Goal: Navigation & Orientation: Find specific page/section

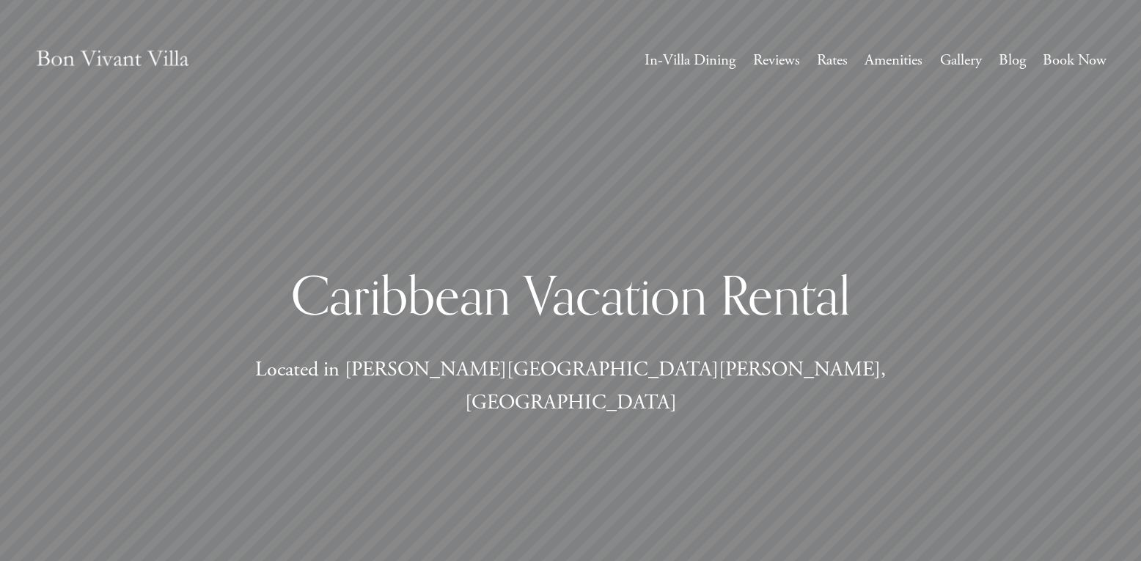
click at [824, 63] on link "Rates" at bounding box center [832, 60] width 31 height 27
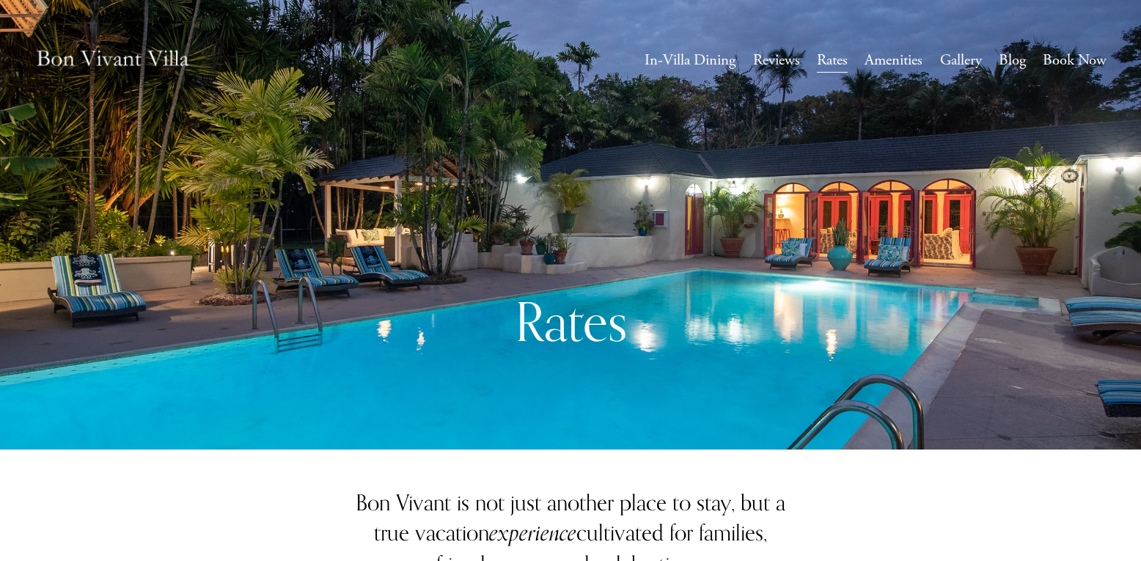
click at [667, 52] on link "In-Villa Dining" at bounding box center [690, 60] width 91 height 27
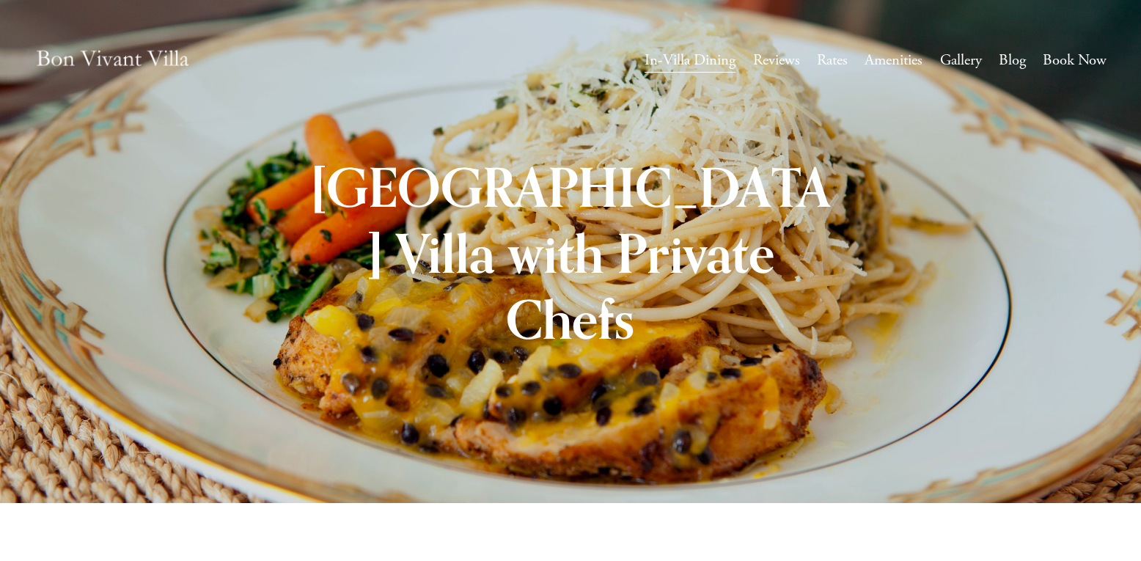
click at [824, 62] on link "Rates" at bounding box center [832, 60] width 31 height 27
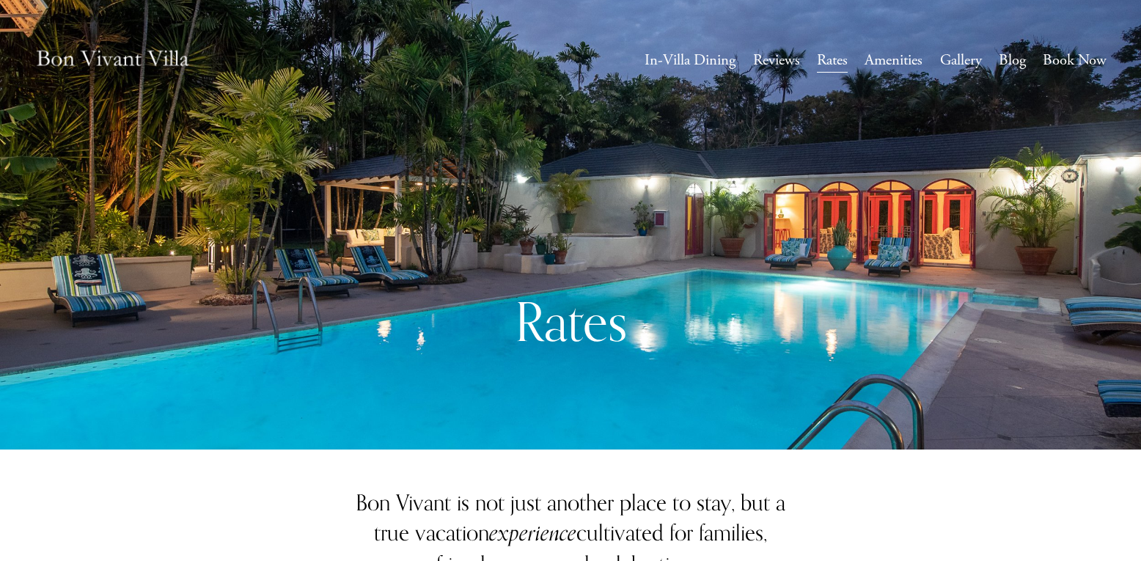
click at [911, 61] on link "Amenities" at bounding box center [894, 60] width 58 height 27
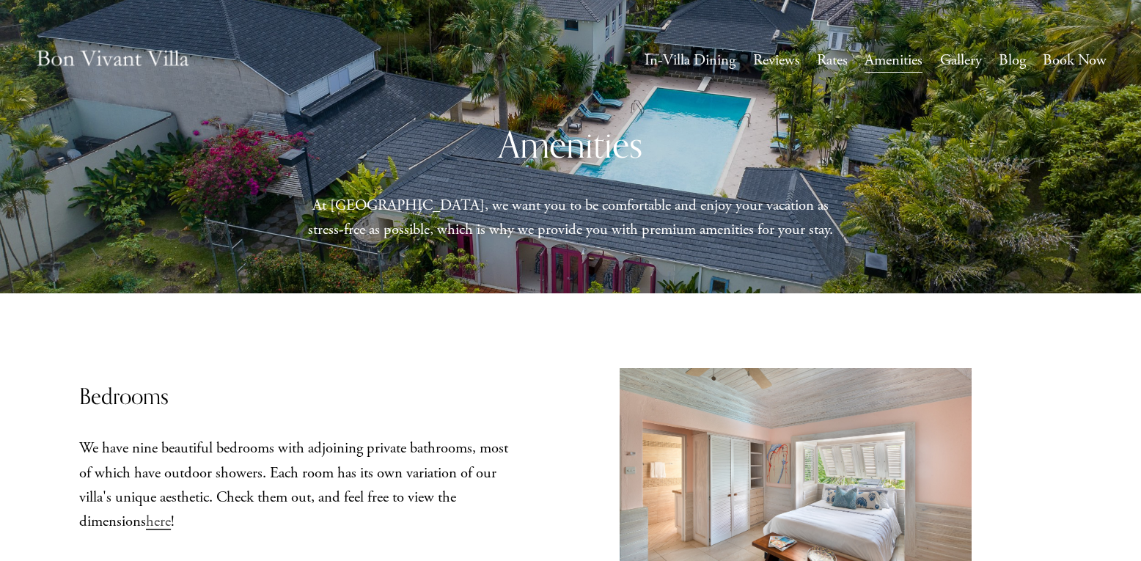
click at [1023, 62] on link "Blog" at bounding box center [1012, 60] width 27 height 27
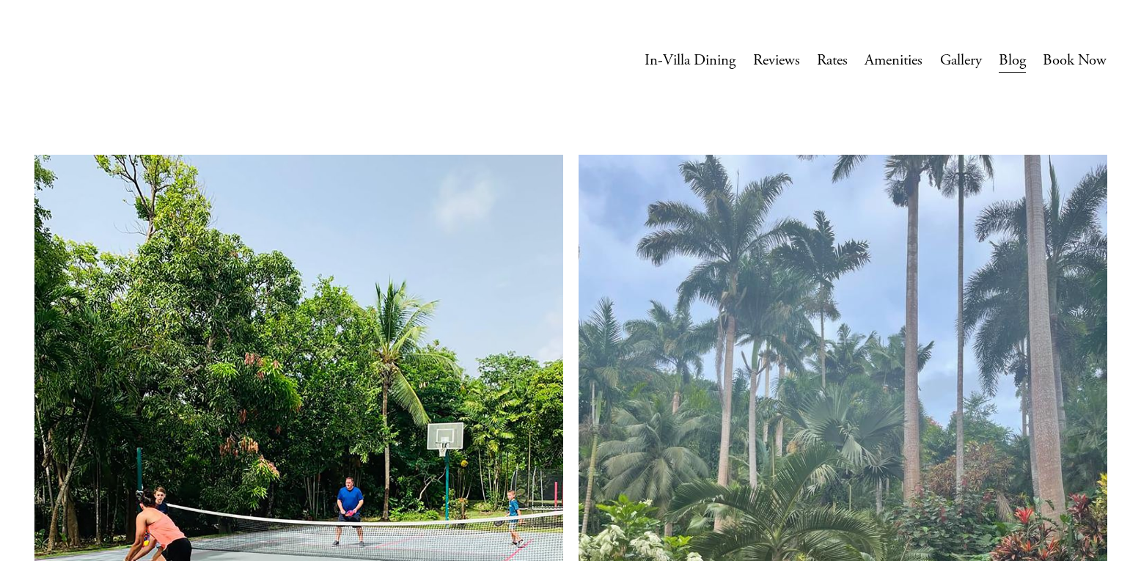
click at [1061, 63] on link "Book Now" at bounding box center [1075, 60] width 64 height 27
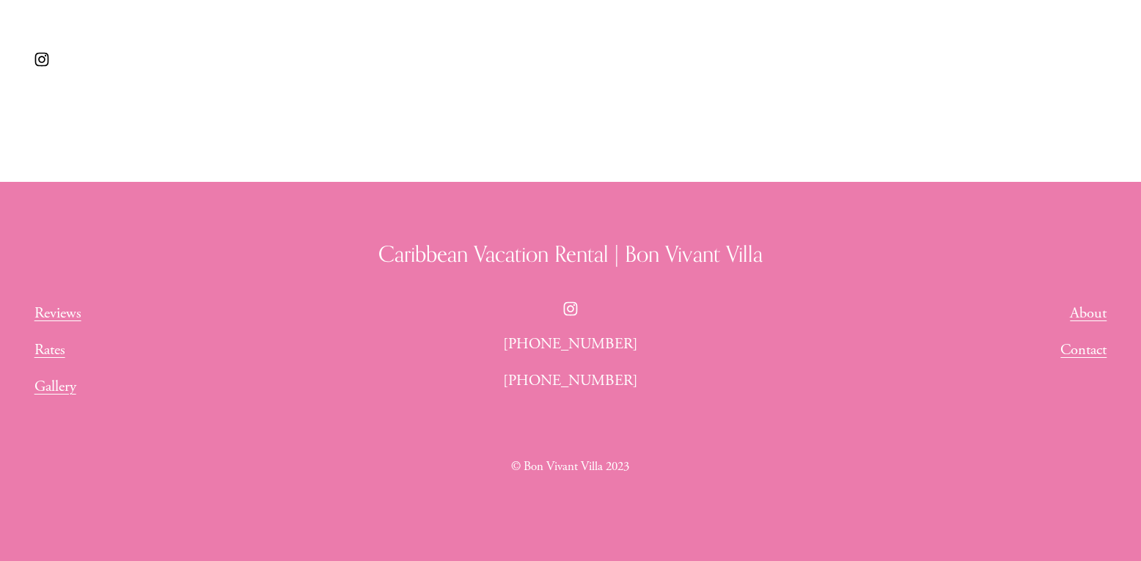
scroll to position [1009, 0]
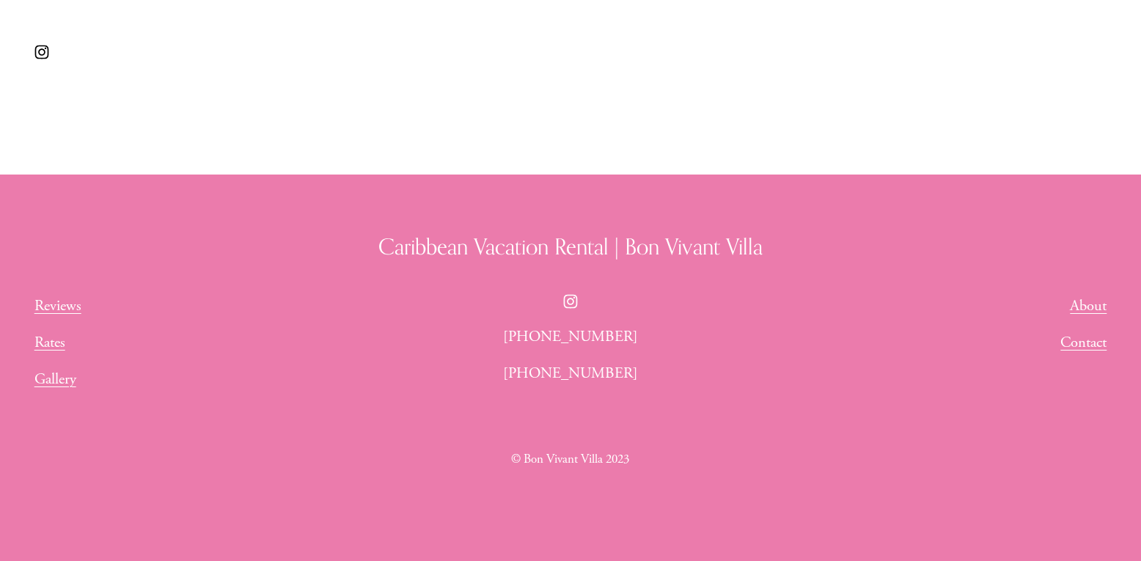
click at [1078, 344] on link "Contact" at bounding box center [1084, 343] width 46 height 24
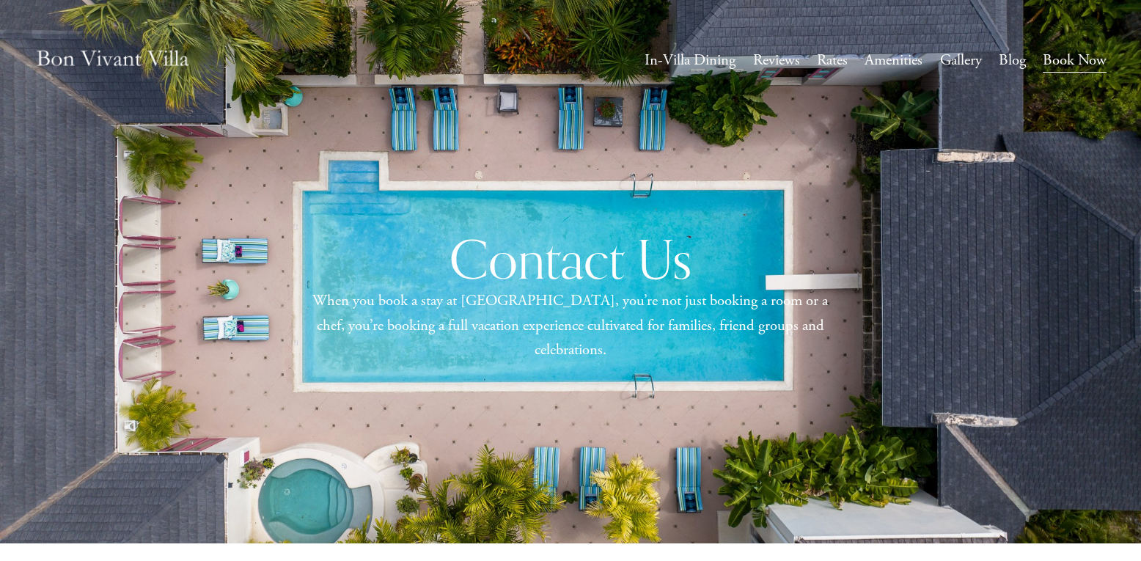
click at [821, 59] on link "Rates" at bounding box center [832, 60] width 31 height 27
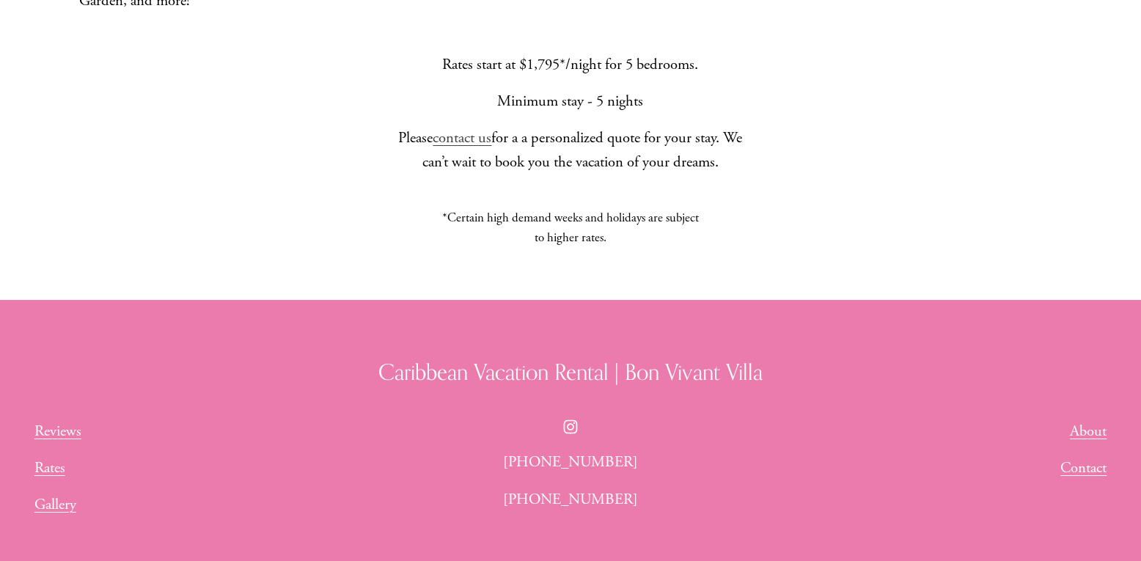
scroll to position [1374, 0]
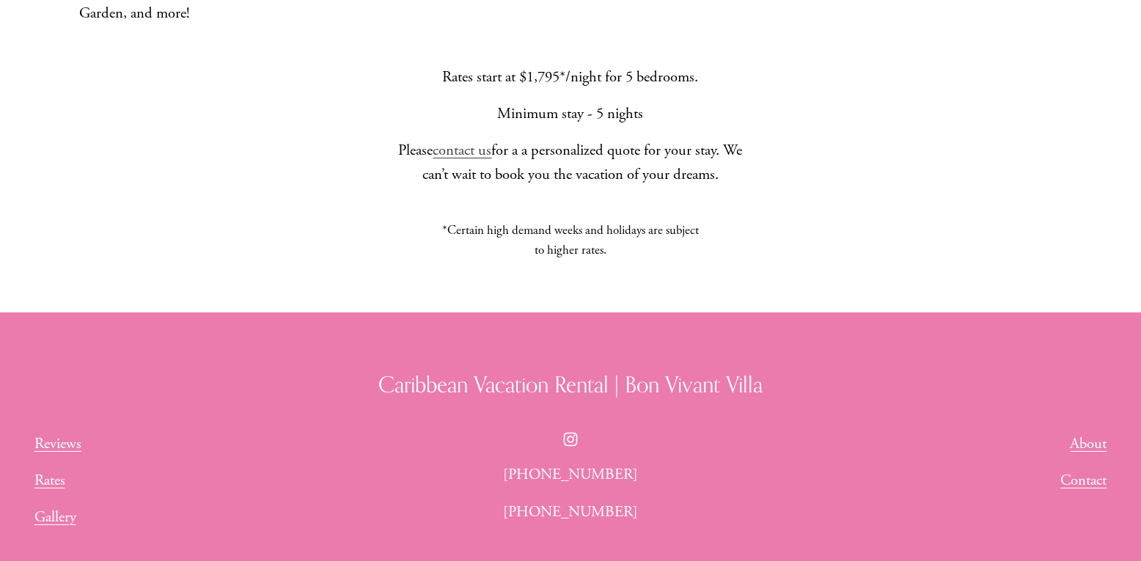
click at [470, 141] on link "contact us" at bounding box center [462, 150] width 59 height 19
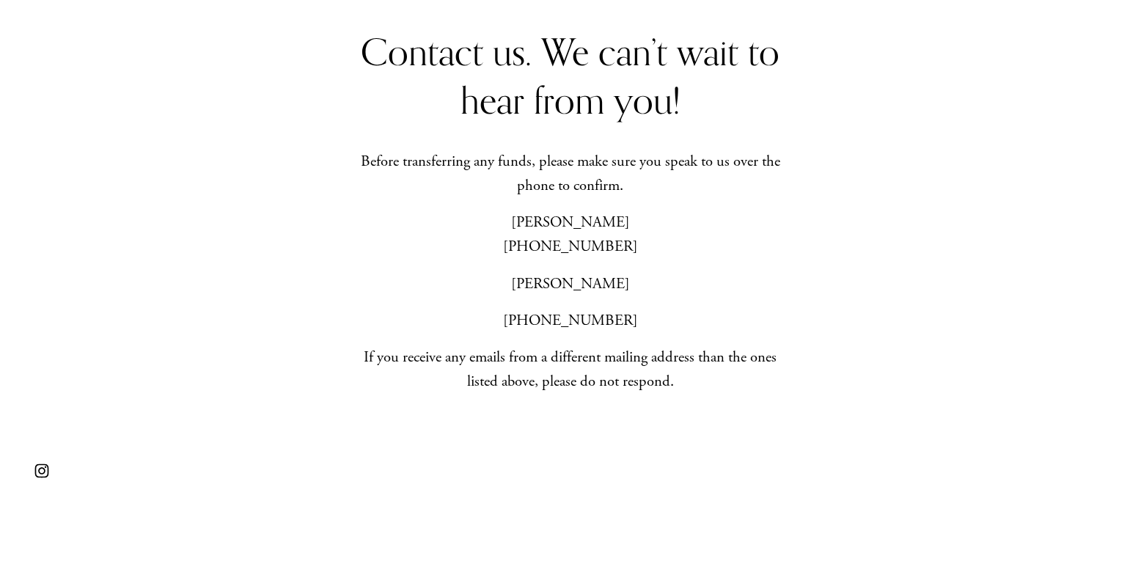
scroll to position [553, 0]
